Goal: Task Accomplishment & Management: Manage account settings

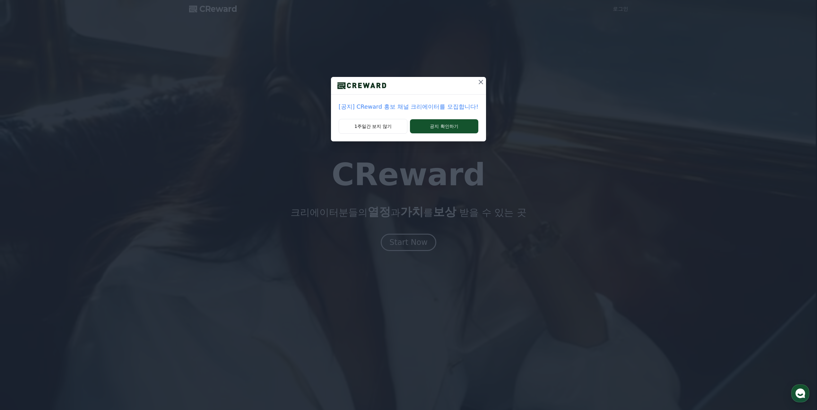
click at [477, 84] on icon at bounding box center [481, 82] width 8 height 8
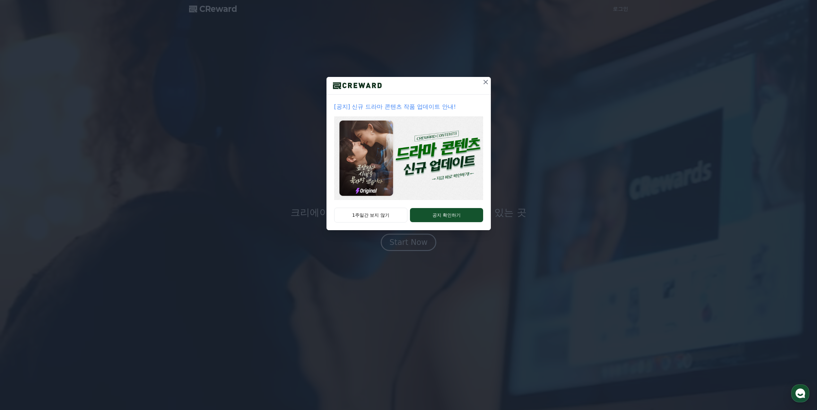
drag, startPoint x: 487, startPoint y: 84, endPoint x: 612, endPoint y: 19, distance: 141.2
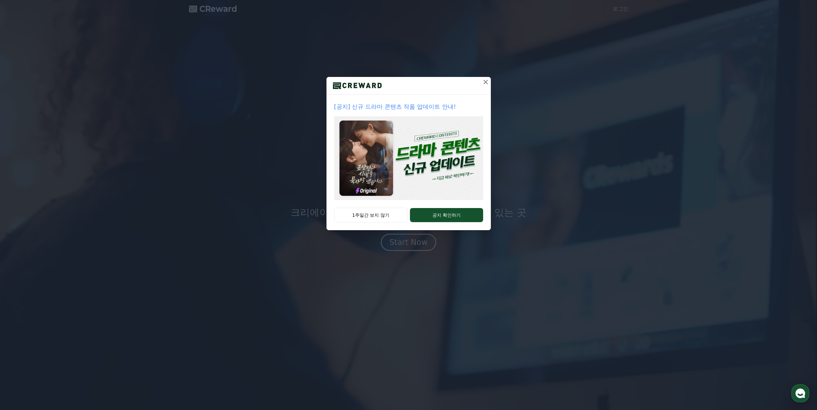
click at [487, 85] on icon at bounding box center [486, 82] width 8 height 8
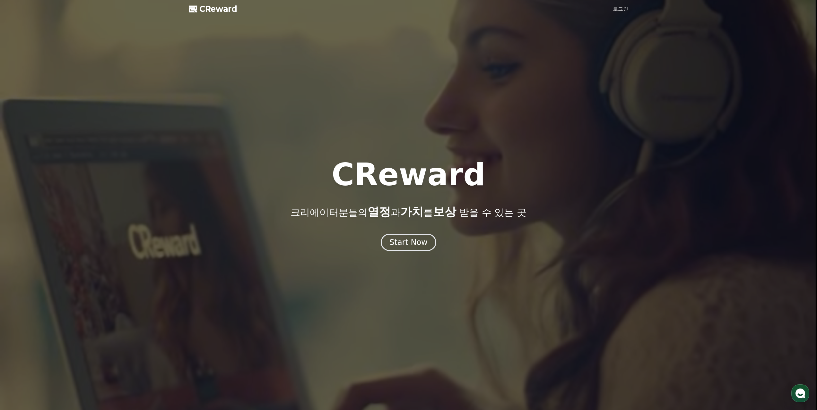
click at [620, 13] on link "로그인" at bounding box center [620, 9] width 15 height 8
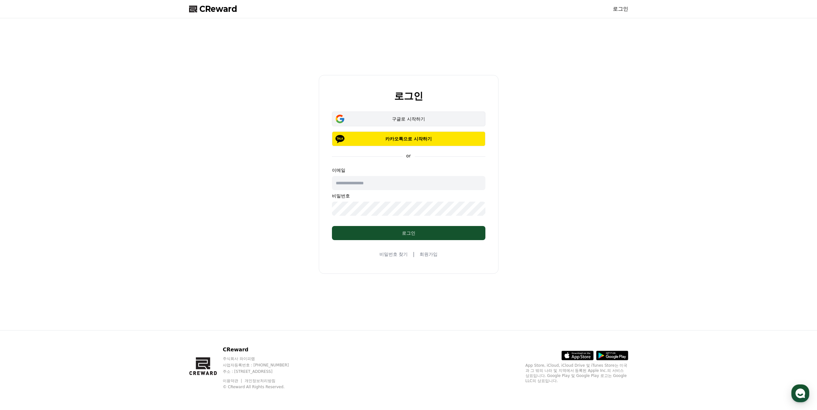
click at [443, 121] on div "구글로 시작하기" at bounding box center [408, 119] width 135 height 6
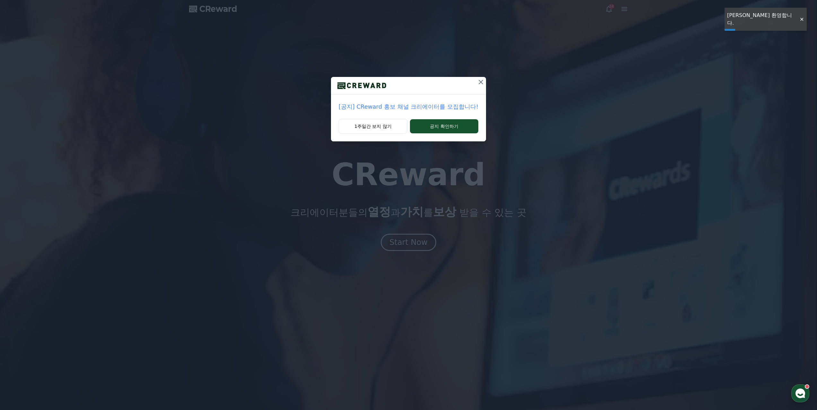
click at [479, 82] on icon at bounding box center [480, 82] width 4 height 4
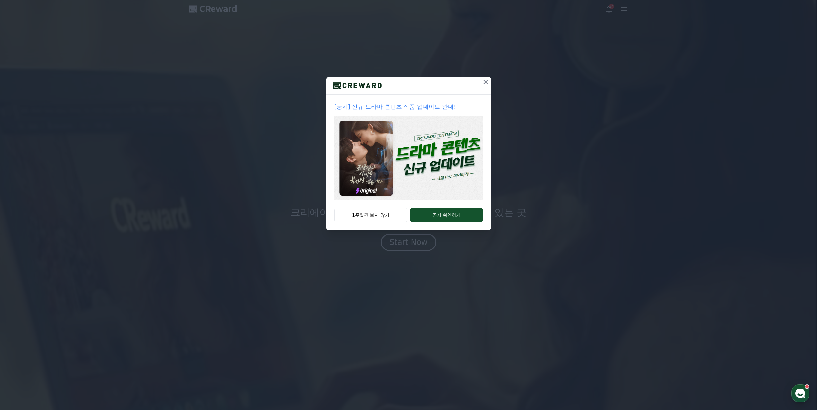
click at [486, 83] on icon at bounding box center [486, 82] width 8 height 8
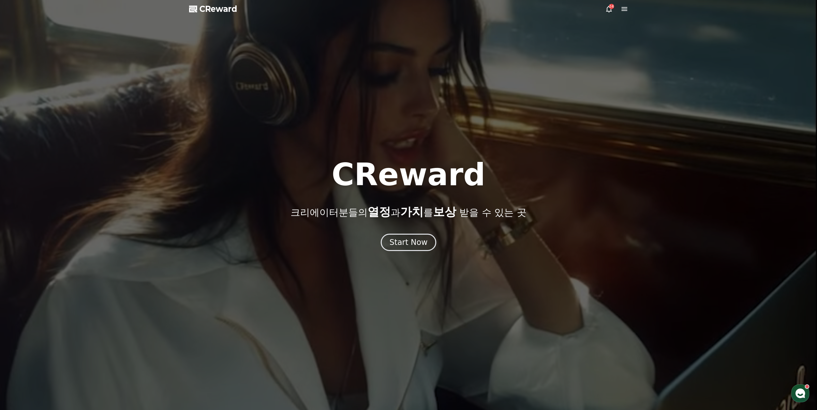
click at [622, 8] on icon at bounding box center [624, 9] width 8 height 8
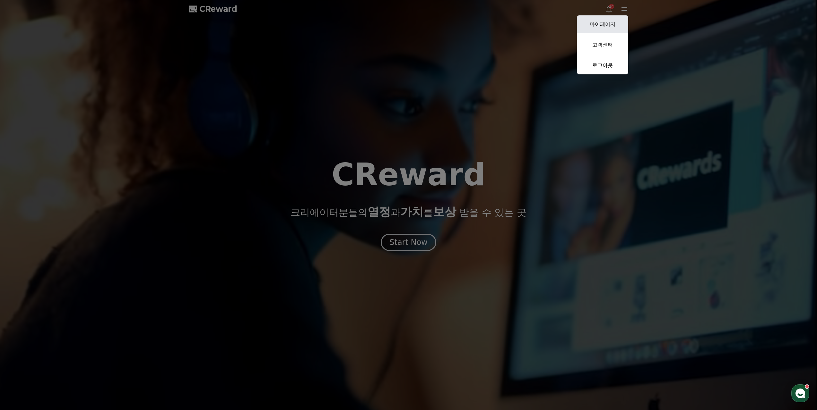
click at [610, 27] on link "마이페이지" at bounding box center [602, 24] width 51 height 18
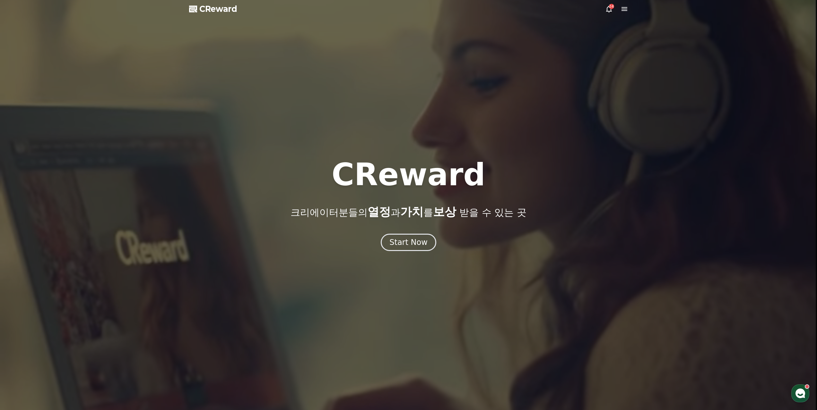
select select "**********"
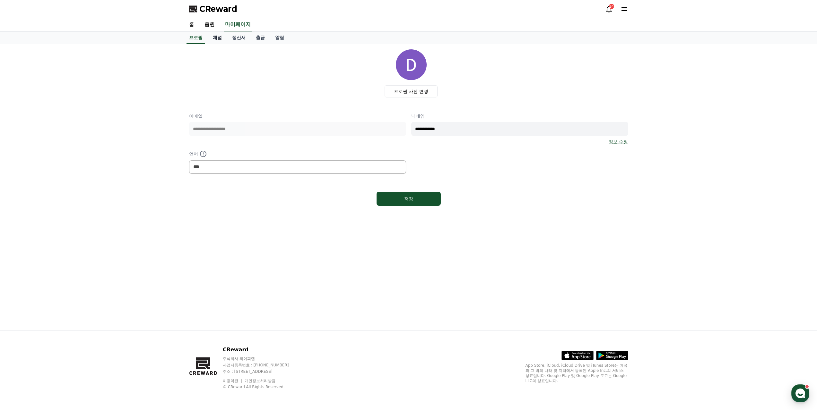
click at [218, 40] on link "채널" at bounding box center [217, 38] width 19 height 12
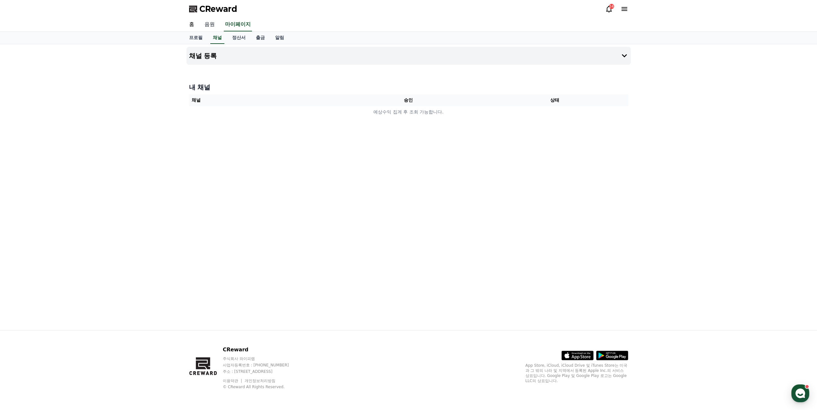
click at [210, 24] on link "음원" at bounding box center [209, 24] width 21 height 13
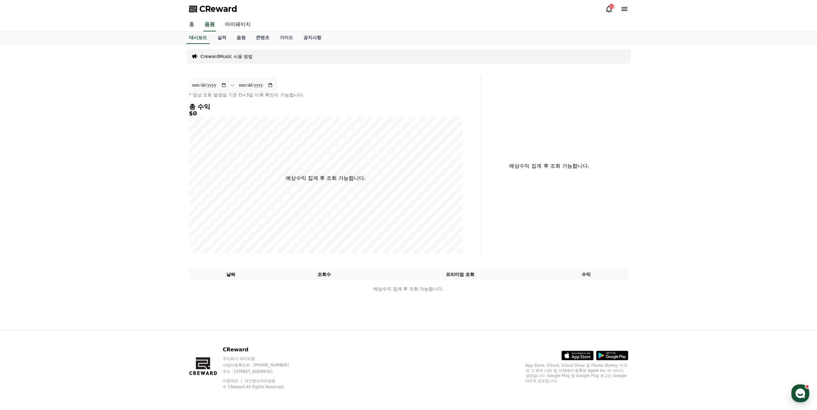
click at [194, 26] on link "홈" at bounding box center [191, 24] width 15 height 13
